Goal: Transaction & Acquisition: Purchase product/service

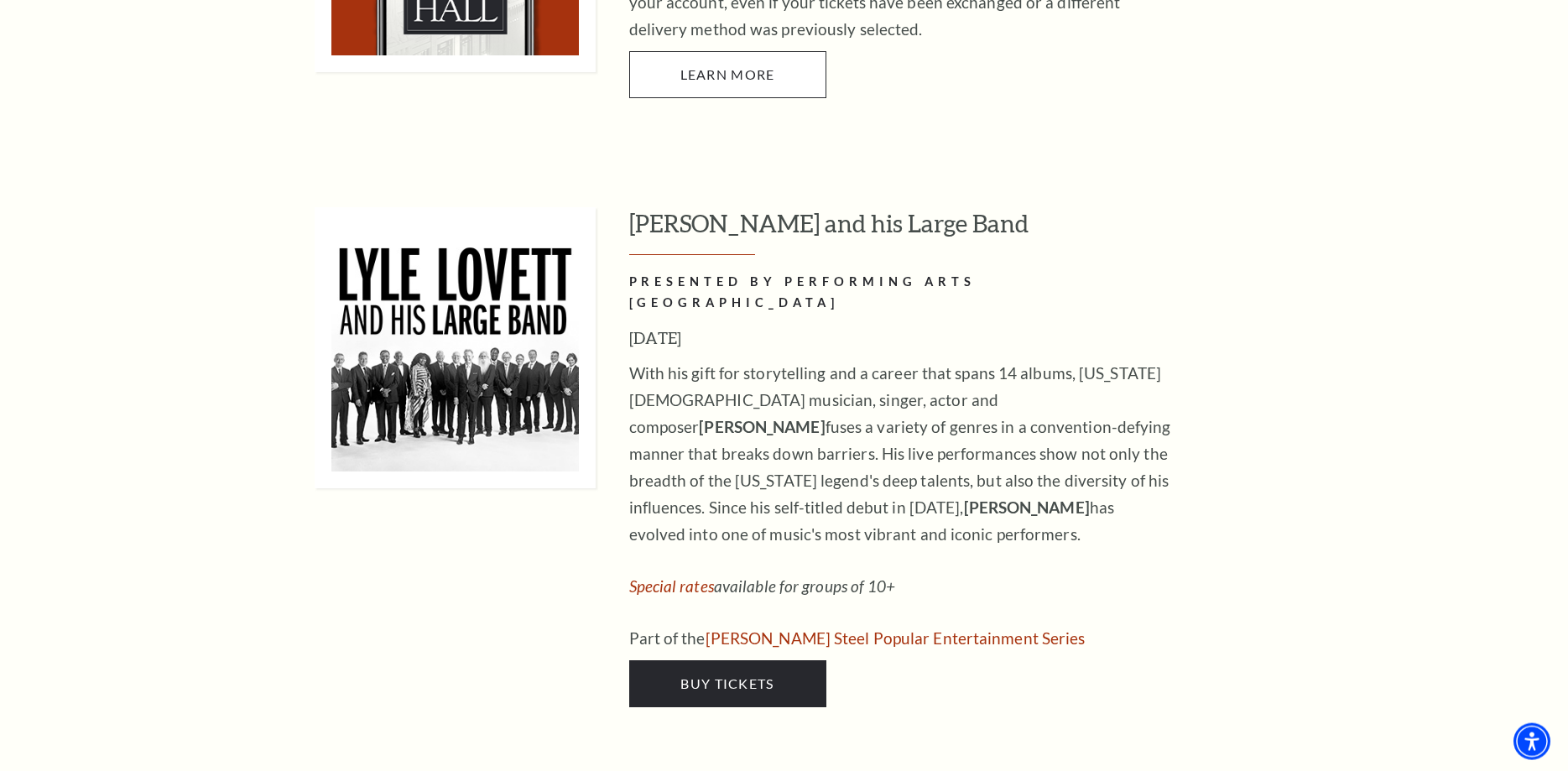
scroll to position [1626, 0]
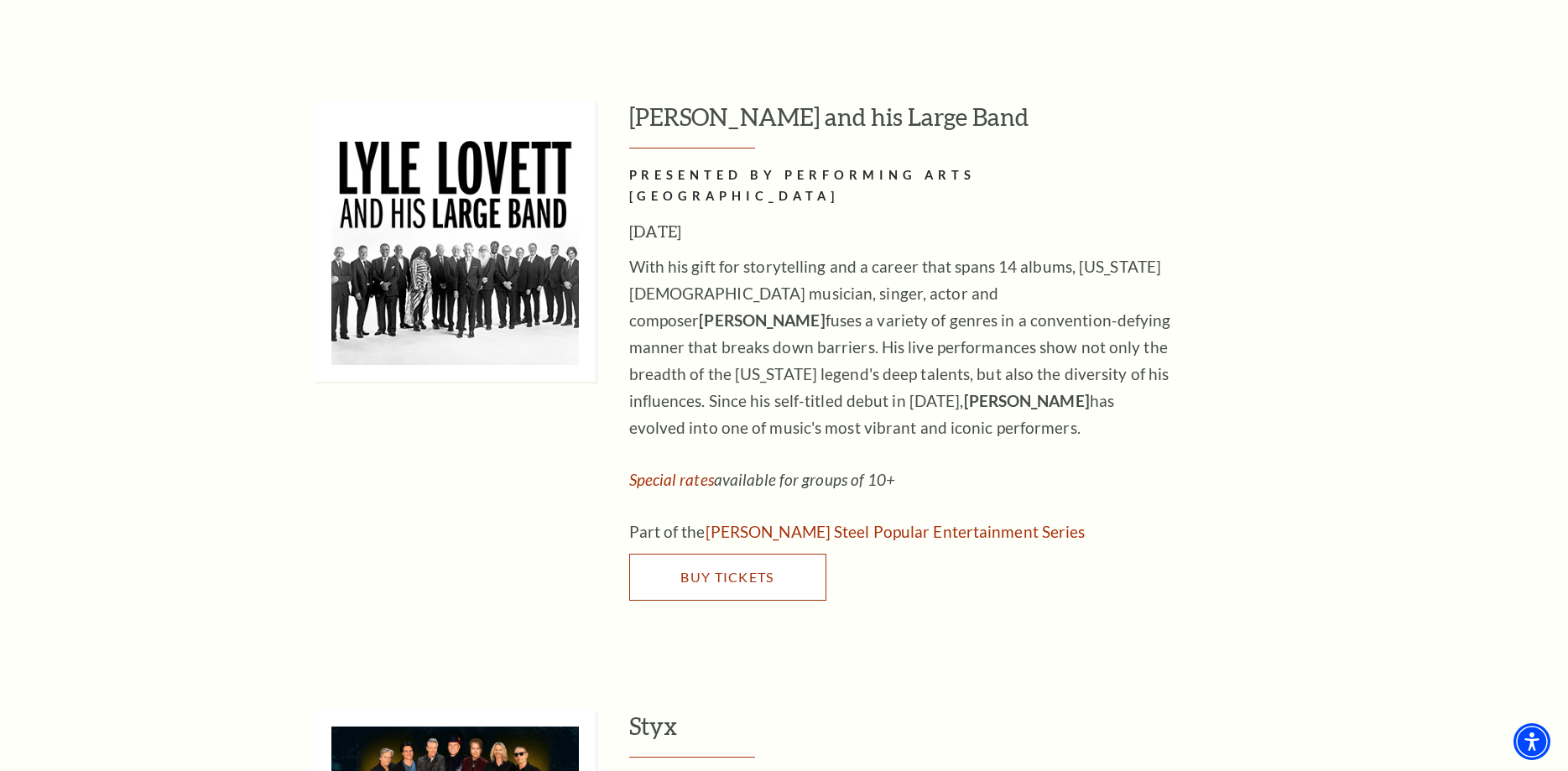
click at [725, 568] on span "Buy Tickets" at bounding box center [726, 576] width 93 height 16
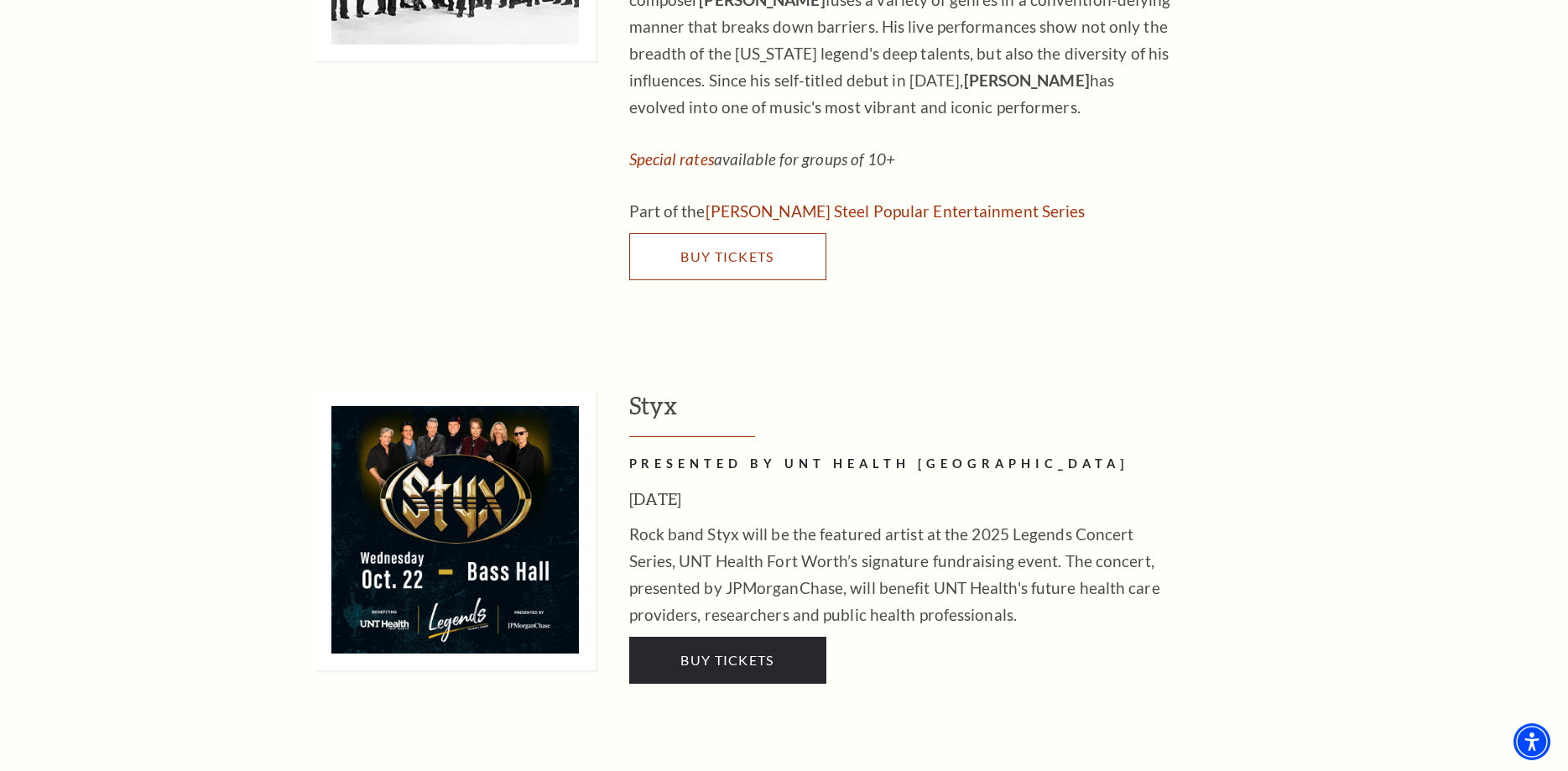
scroll to position [2053, 0]
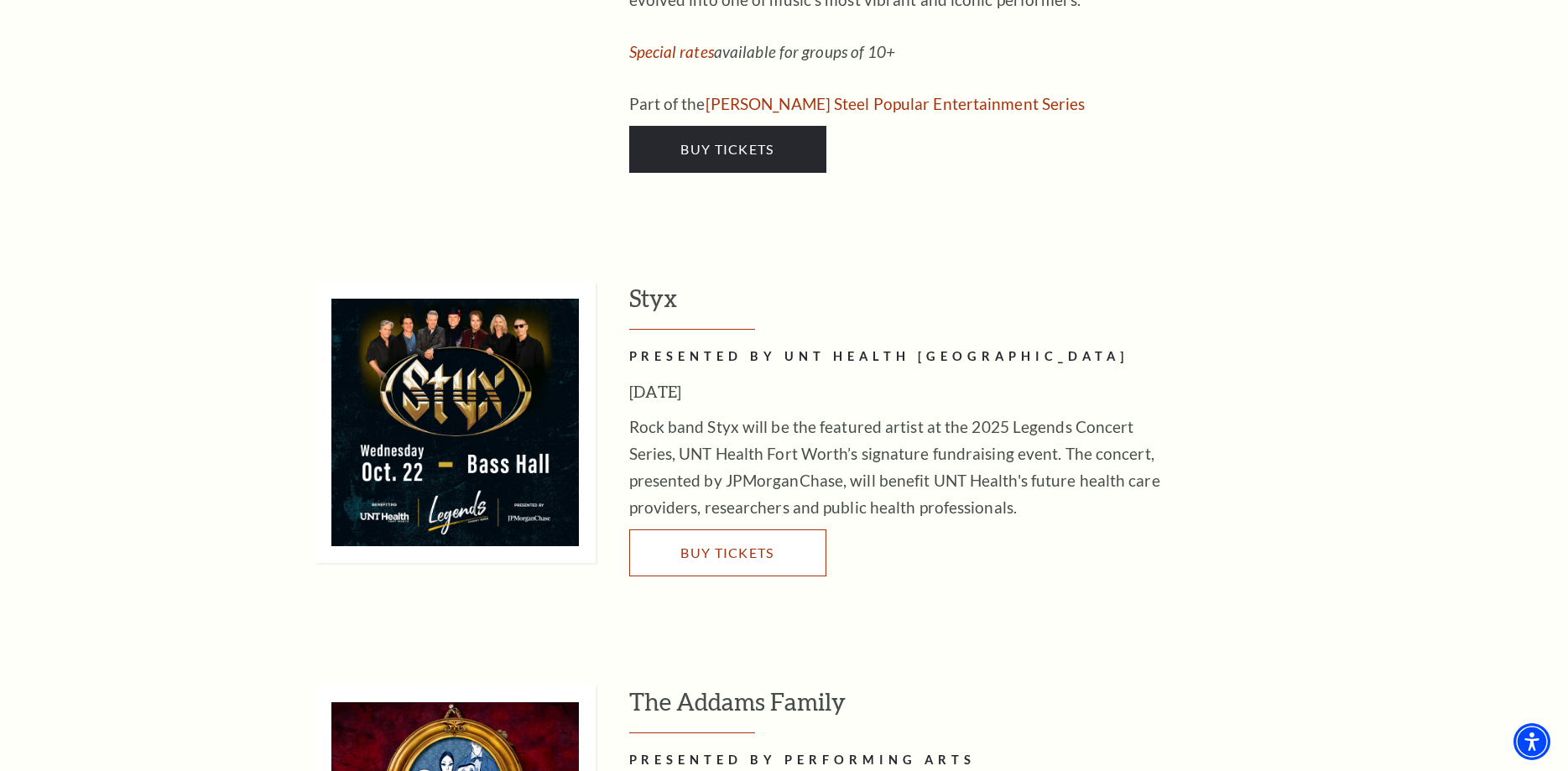
click at [752, 544] on span "Buy Tickets" at bounding box center [726, 552] width 93 height 16
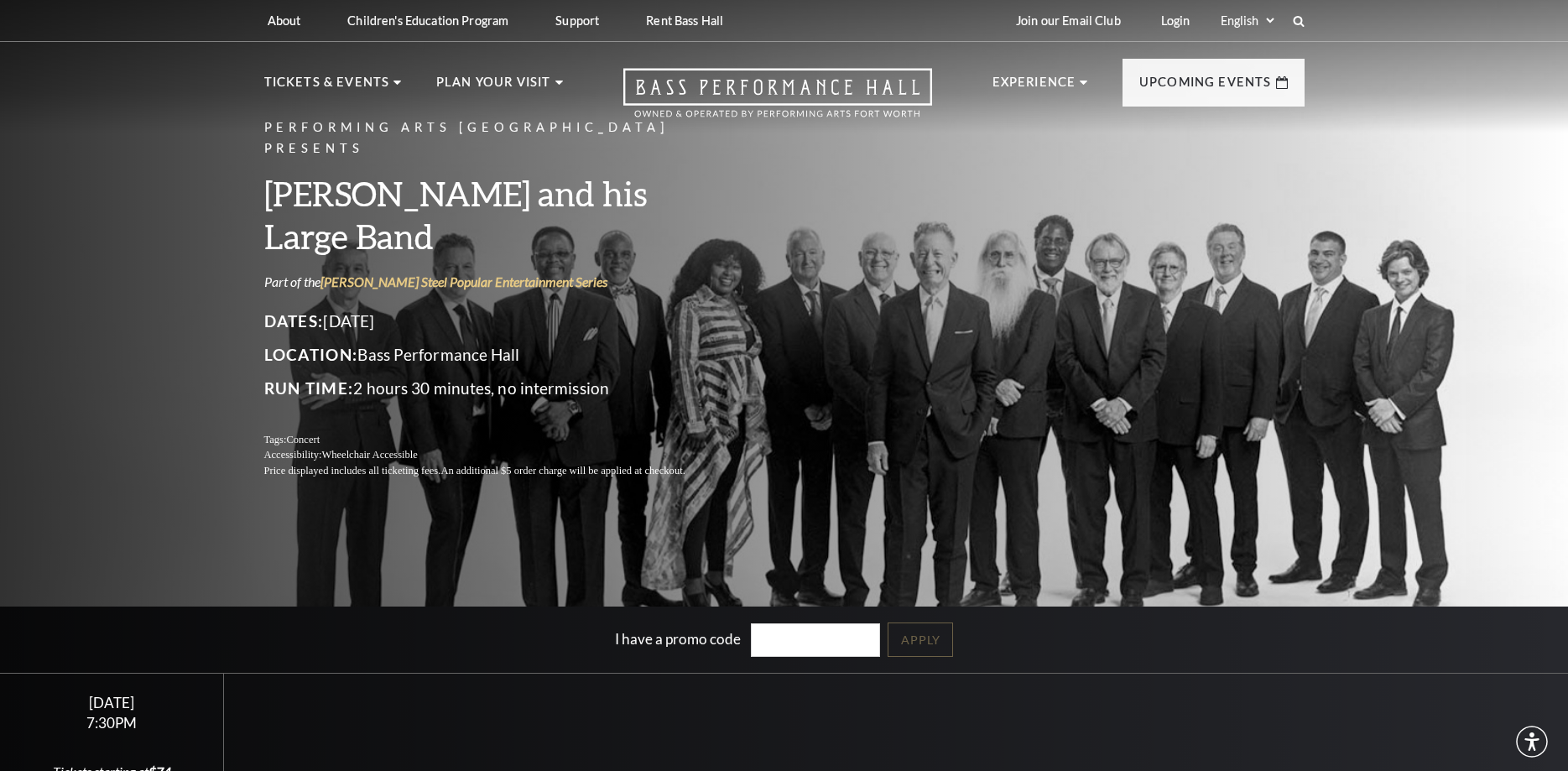
scroll to position [257, 0]
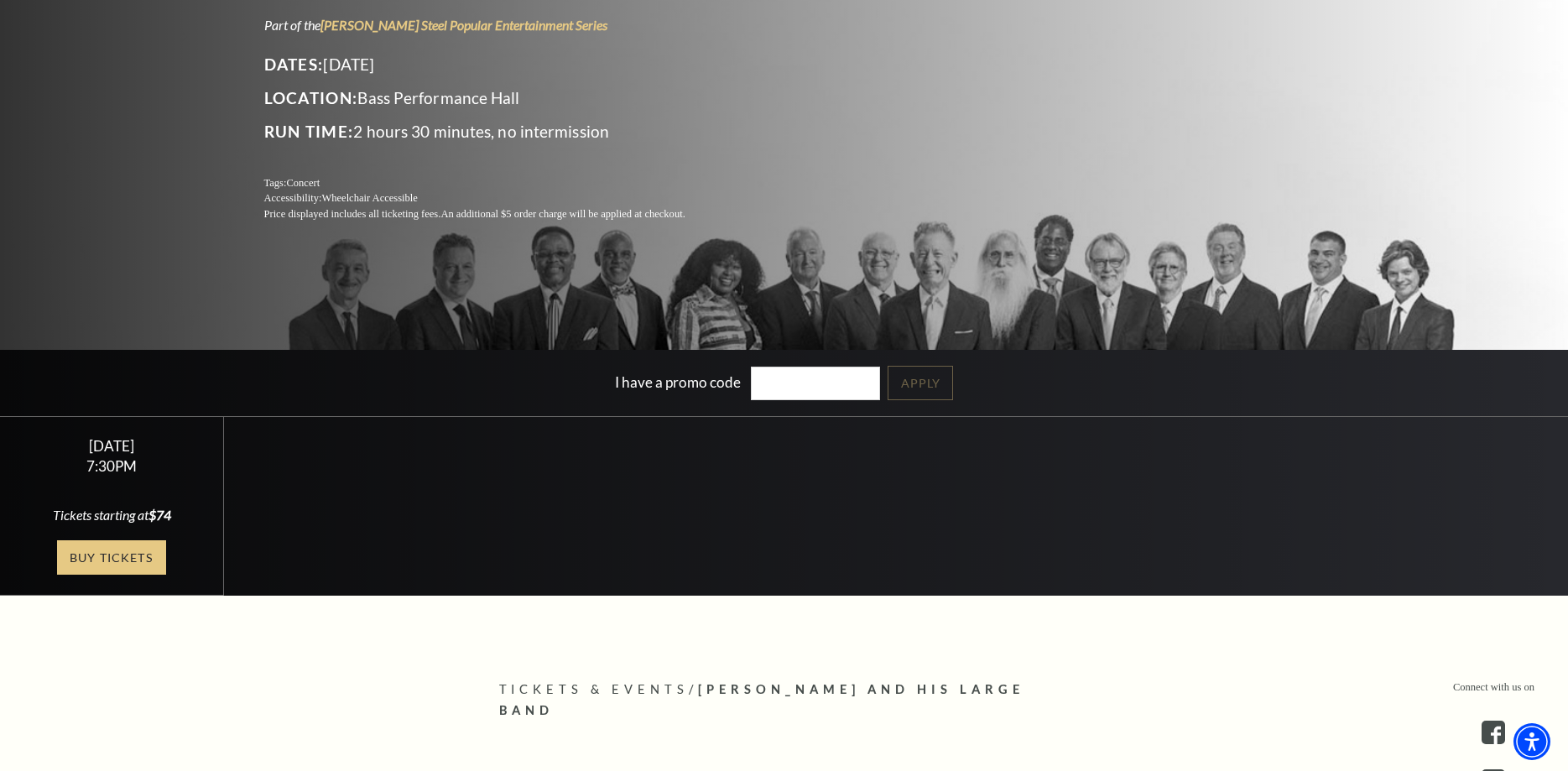
click at [113, 550] on link "Buy Tickets" at bounding box center [111, 557] width 109 height 34
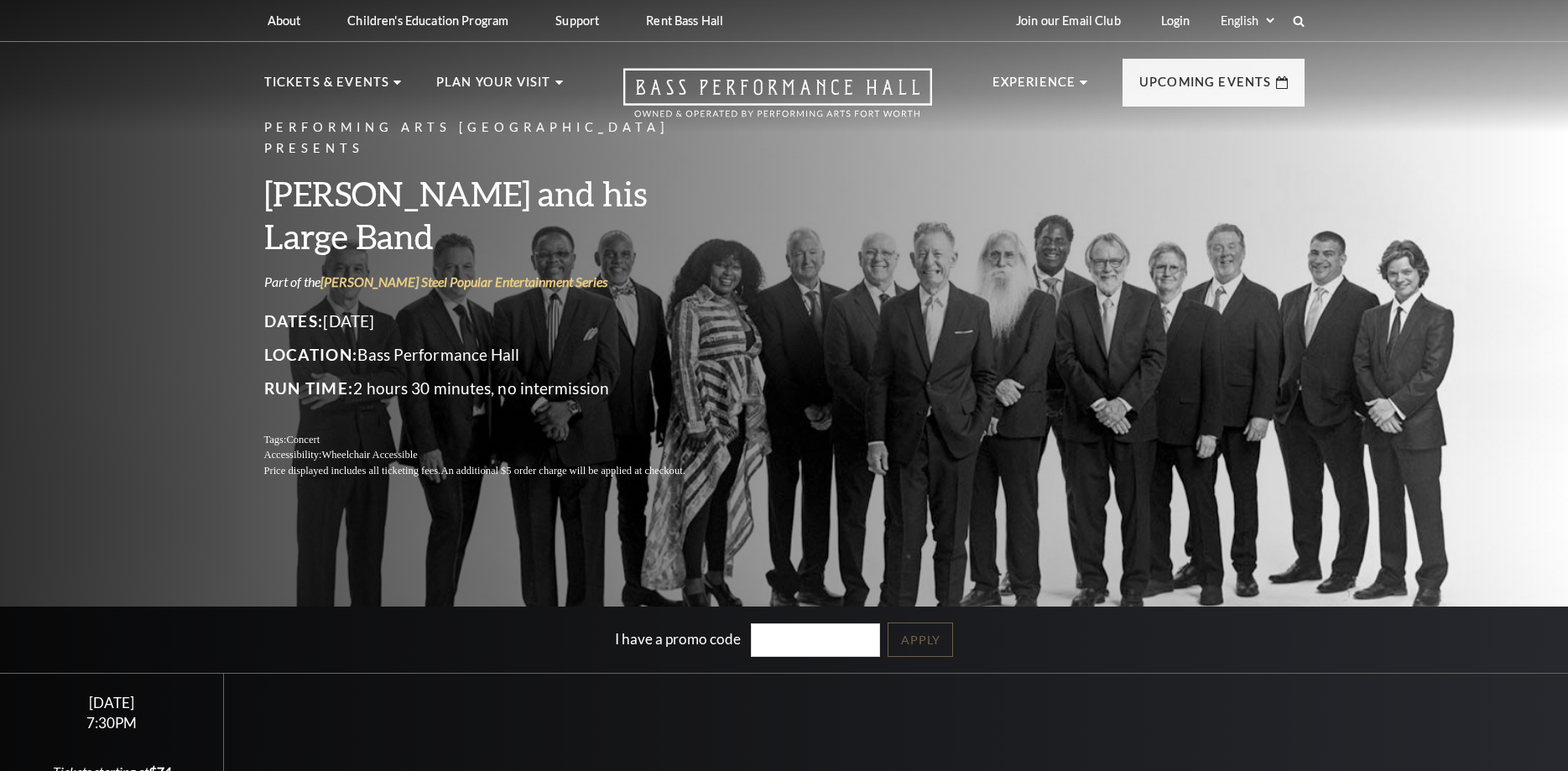
scroll to position [257, 0]
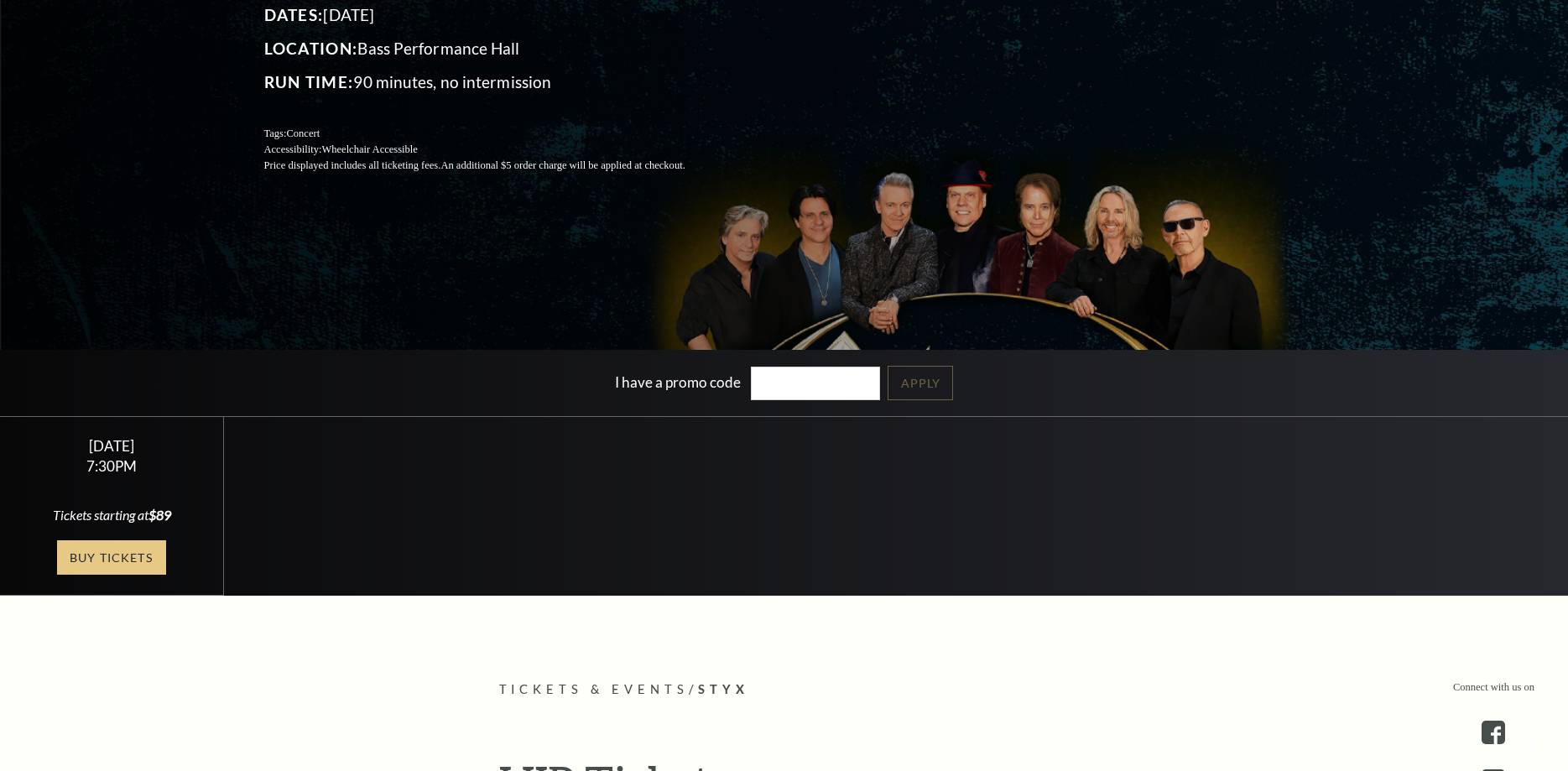
scroll to position [257, 0]
click at [139, 554] on link "Buy Tickets" at bounding box center [111, 557] width 109 height 34
